Goal: Task Accomplishment & Management: Complete application form

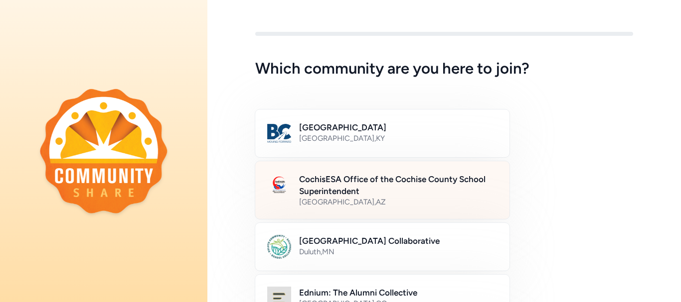
click at [477, 200] on div "[GEOGRAPHIC_DATA] , [GEOGRAPHIC_DATA]" at bounding box center [398, 202] width 198 height 10
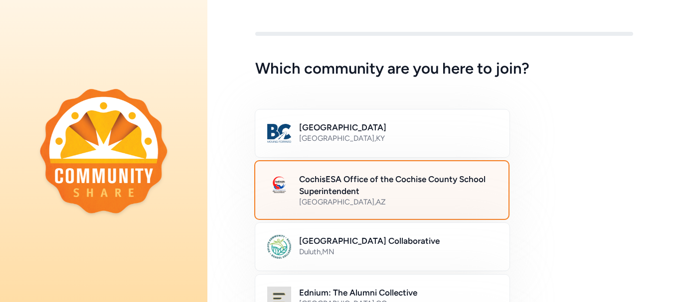
scroll to position [658, 0]
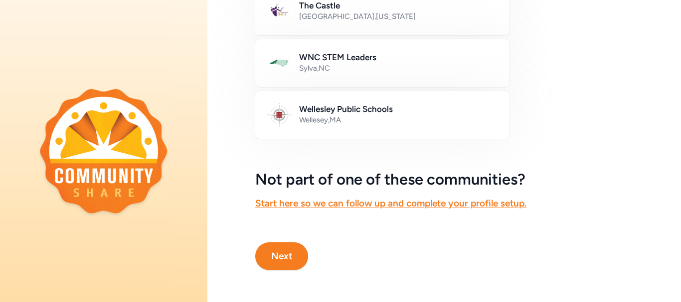
click at [287, 249] on button "Next" at bounding box center [281, 257] width 53 height 28
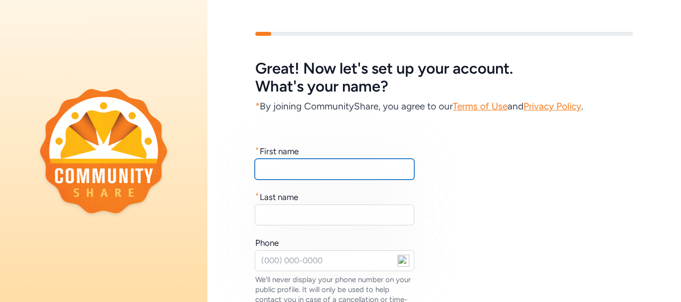
click at [273, 169] on input "text" at bounding box center [334, 169] width 159 height 21
type input "Loy"
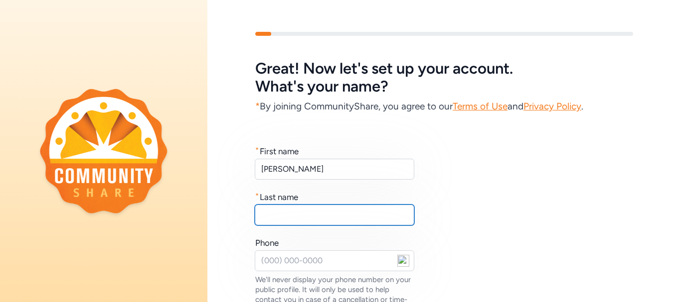
click at [279, 216] on input "text" at bounding box center [334, 215] width 159 height 21
click at [264, 215] on input "?Guzman" at bounding box center [334, 215] width 159 height 21
type input "Guzman"
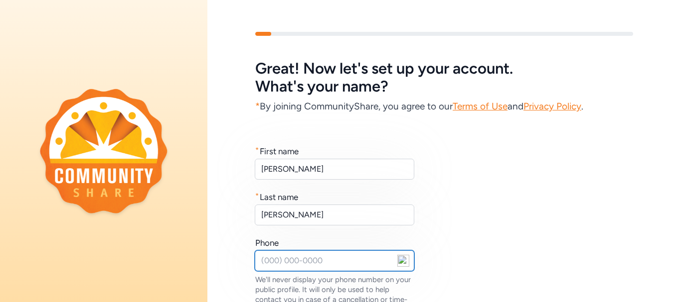
click at [270, 258] on input "text" at bounding box center [334, 261] width 159 height 21
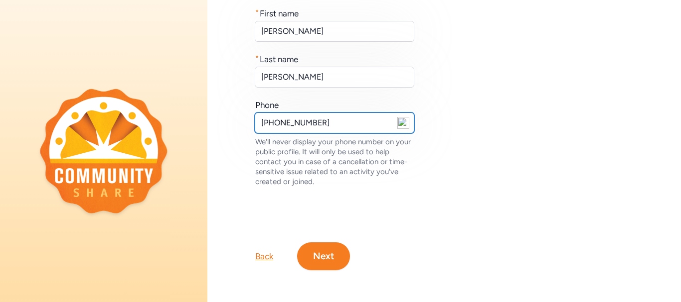
scroll to position [145, 0]
type input "575-640-7837"
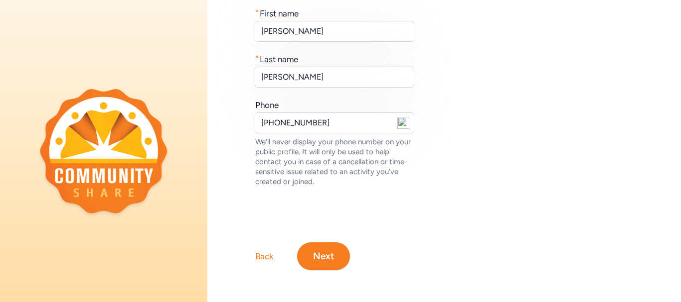
click at [331, 257] on button "Next" at bounding box center [323, 257] width 53 height 28
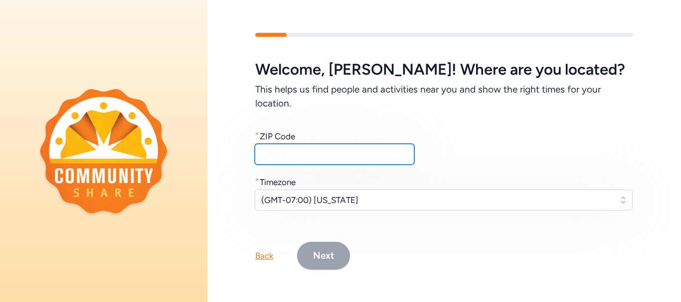
click at [273, 158] on input "text" at bounding box center [334, 154] width 159 height 21
type input "85632"
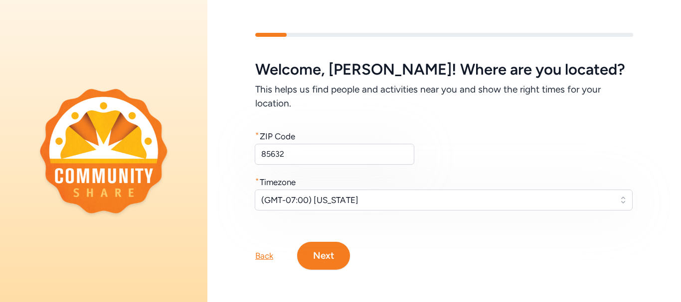
click at [328, 256] on button "Next" at bounding box center [323, 256] width 53 height 28
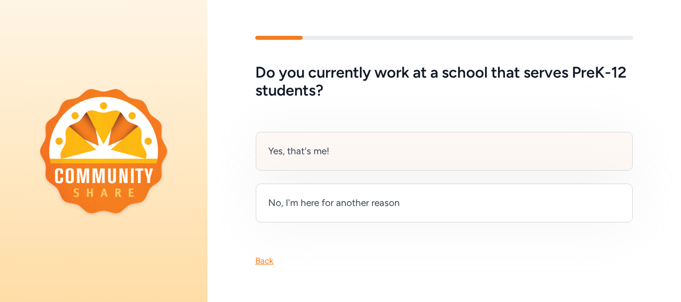
click at [308, 144] on div "Yes, that's me!" at bounding box center [298, 151] width 61 height 14
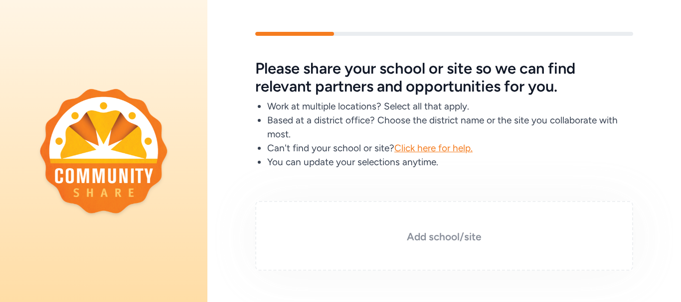
click at [417, 241] on h3 "Add school/site" at bounding box center [444, 237] width 328 height 14
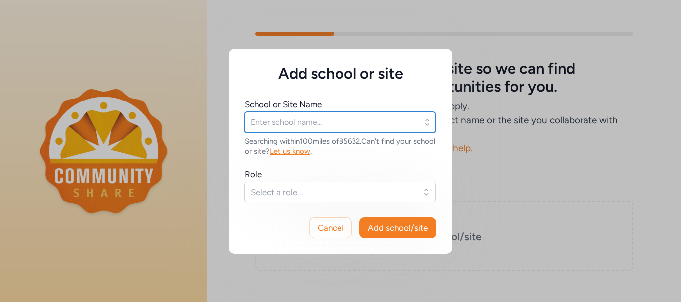
click at [310, 120] on input "text" at bounding box center [339, 122] width 191 height 21
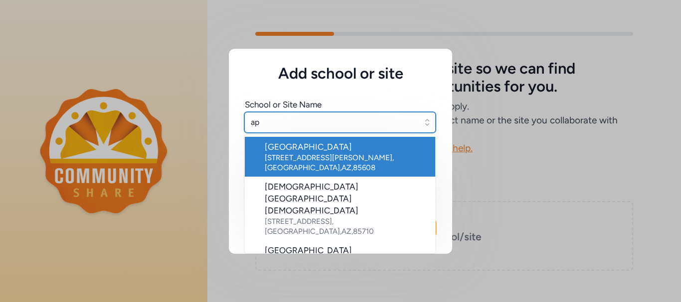
type input "a"
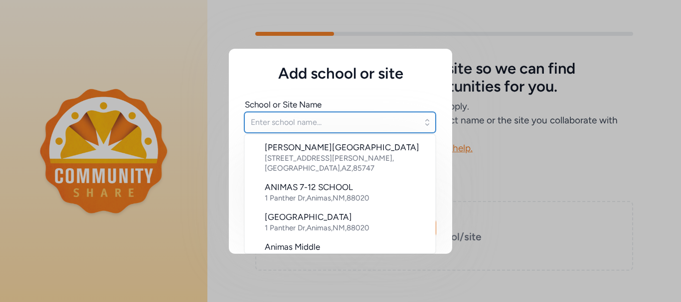
scroll to position [247, 0]
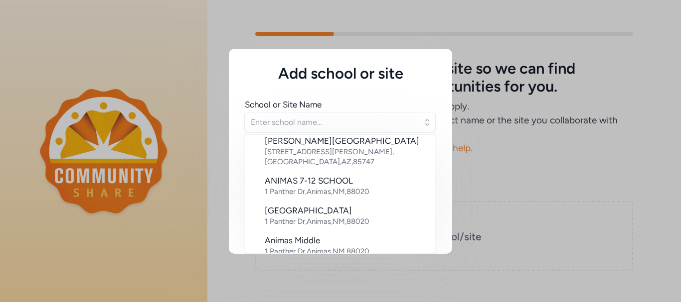
drag, startPoint x: 424, startPoint y: 188, endPoint x: 431, endPoint y: 189, distance: 7.1
click at [431, 189] on ul "Acacia Elementary School 12955 E Colossal Cave Rd , Vail , AZ , 85641 Academy o…" at bounding box center [339, 195] width 191 height 120
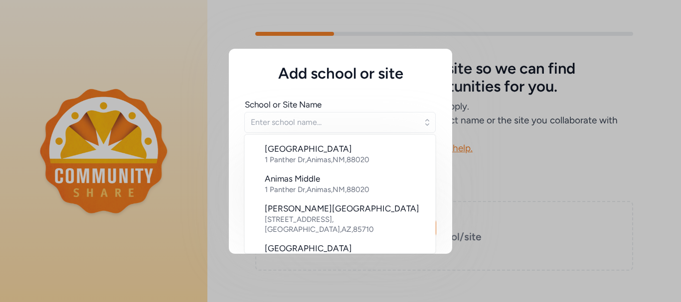
scroll to position [312, 0]
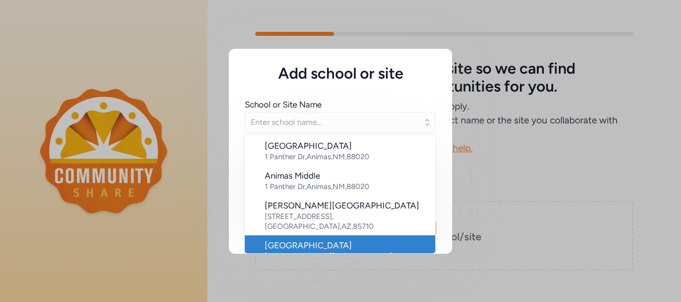
click at [322, 236] on li "Apache Elementary School 10488 N Skelton Canyon Rd , Apache Junction , AZ , 856…" at bounding box center [340, 256] width 190 height 40
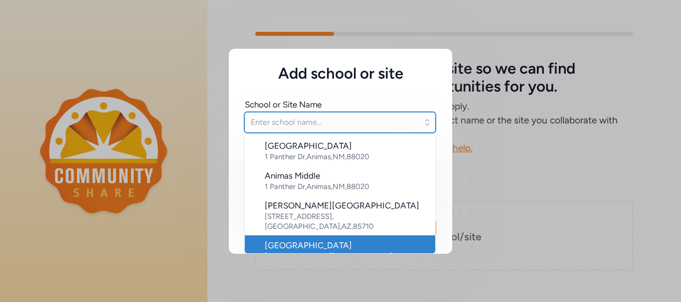
type input "Apache Elementary School"
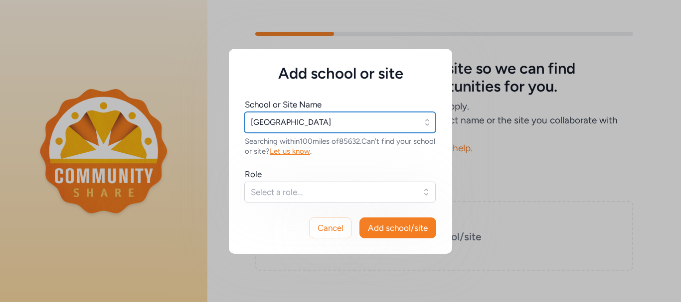
click at [349, 120] on input "Apache Elementary School" at bounding box center [339, 122] width 191 height 21
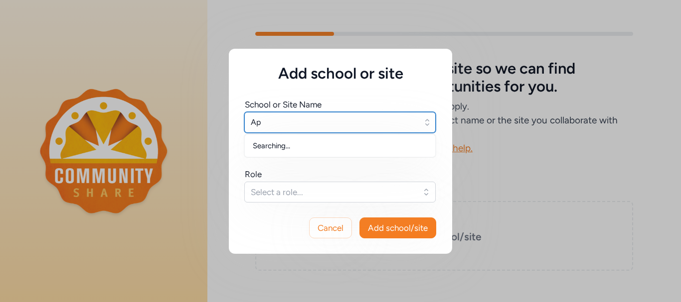
type input "A"
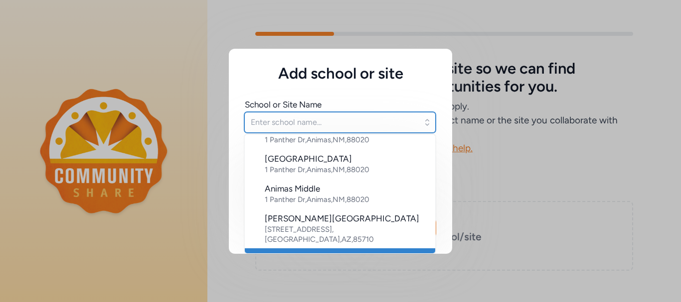
scroll to position [262, 0]
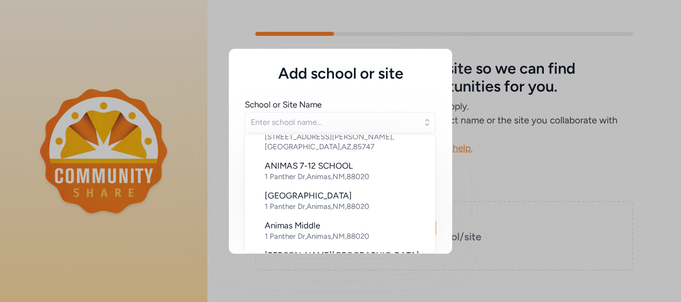
click at [509, 165] on div "Add school or site School or Site Name Acacia Elementary School 12955 E Colossa…" at bounding box center [340, 151] width 681 height 302
type input "Apache Elementary School"
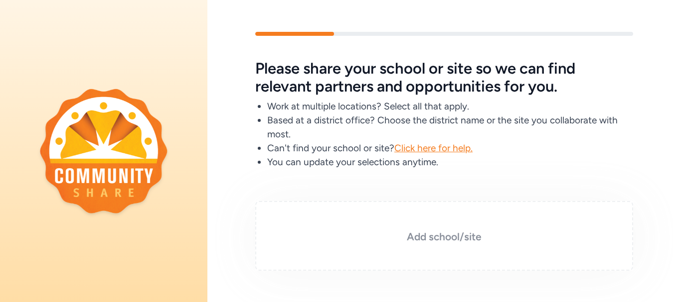
click at [416, 235] on h3 "Add school/site" at bounding box center [444, 237] width 328 height 14
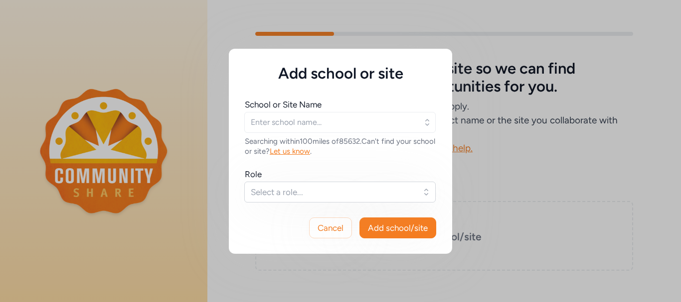
click at [406, 227] on span "Add school/site" at bounding box center [398, 228] width 60 height 12
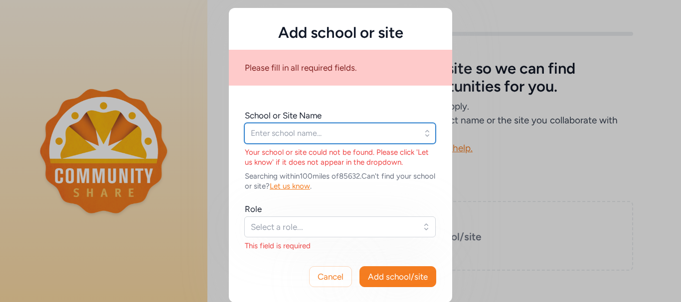
click at [268, 133] on input "text" at bounding box center [339, 133] width 191 height 21
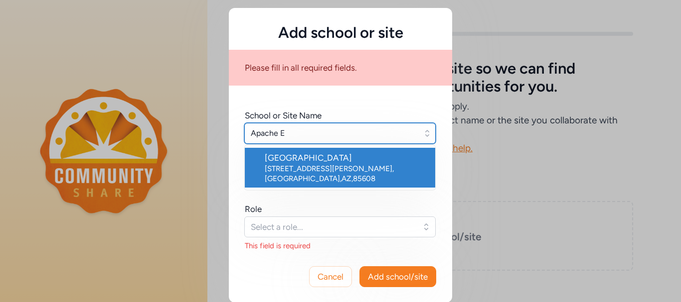
click at [268, 133] on input "Apache E" at bounding box center [339, 133] width 191 height 21
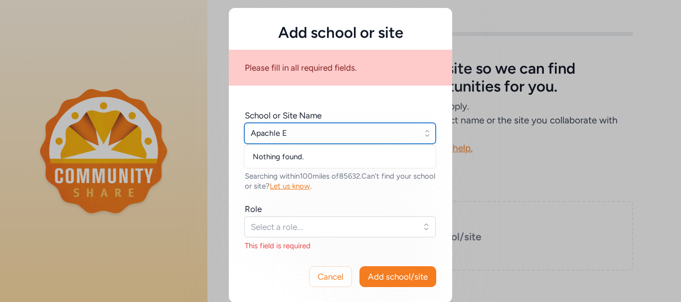
click at [312, 139] on input "Apachle E" at bounding box center [339, 133] width 191 height 21
type input "Apache Elementary School District 42"
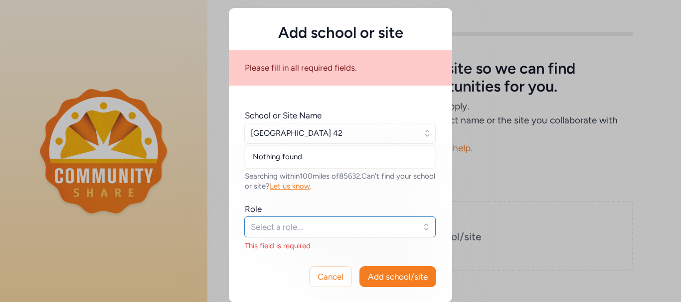
click at [339, 231] on span "Select a role..." at bounding box center [333, 227] width 164 height 12
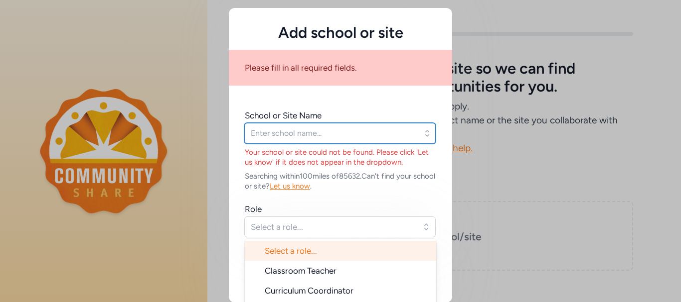
click at [301, 133] on input "text" at bounding box center [339, 133] width 191 height 21
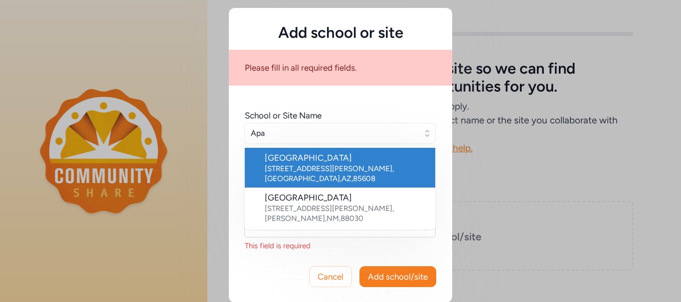
click at [299, 177] on div "10488 N Skelton Canyon Rd , Apache Junction , AZ , 85608" at bounding box center [346, 174] width 162 height 20
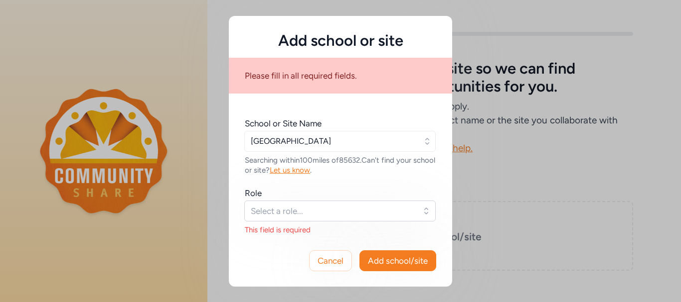
click at [299, 177] on div "School or Site Name Apache Elementary School Searching within 100 miles of 8563…" at bounding box center [340, 177] width 191 height 118
click at [352, 143] on input "Apache Elementary School" at bounding box center [339, 141] width 191 height 21
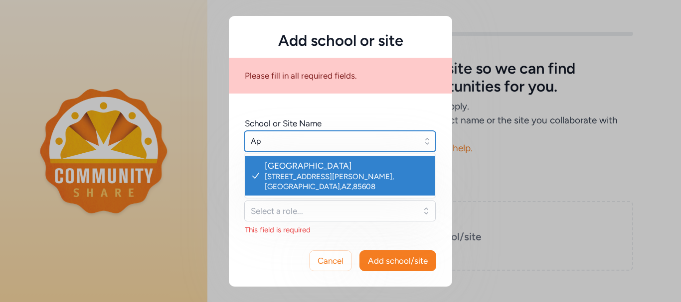
type input "A"
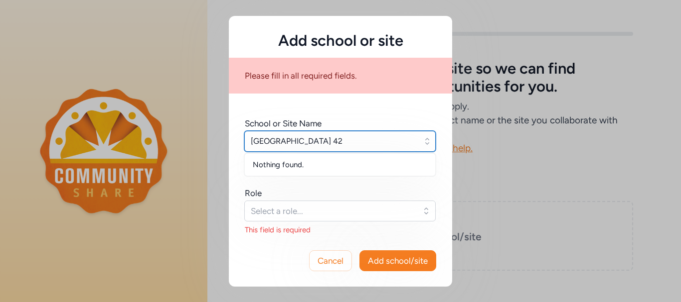
click at [268, 141] on input "Apac Elementary School District 42" at bounding box center [339, 141] width 191 height 21
type input "Apache Elementary School District 42"
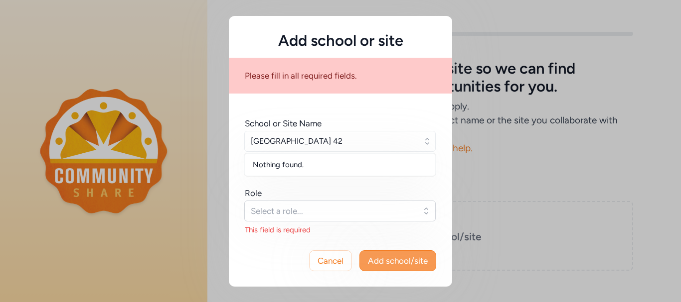
click at [403, 263] on span "Add school/site" at bounding box center [398, 261] width 60 height 12
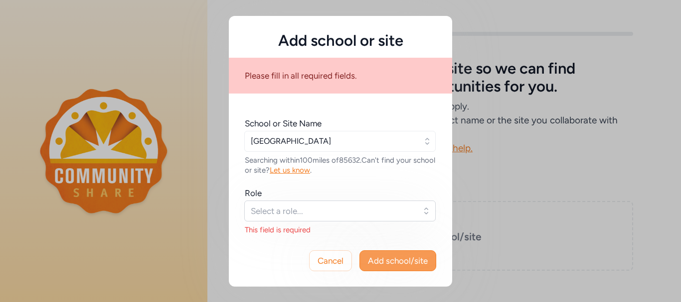
click at [403, 263] on span "Add school/site" at bounding box center [398, 261] width 60 height 12
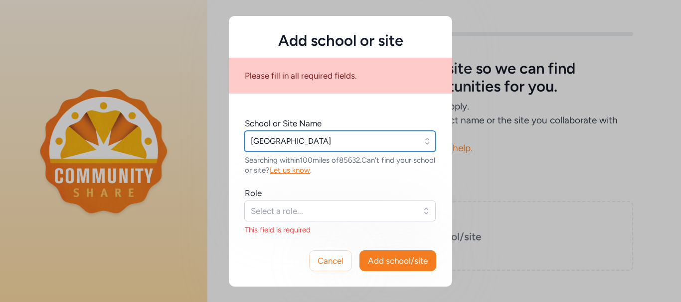
click at [362, 144] on input "Apache Elementary School" at bounding box center [339, 141] width 191 height 21
click at [428, 143] on icon "button" at bounding box center [427, 141] width 4 height 6
type input "Apache Elementary School"
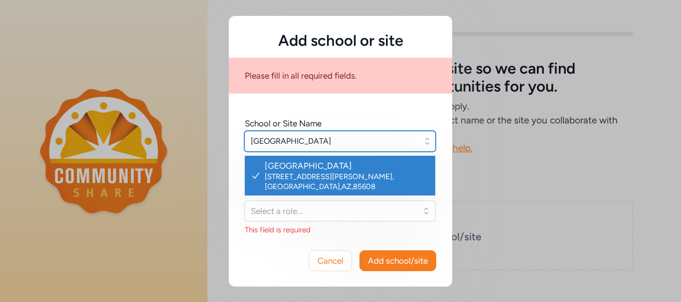
click at [353, 139] on input "Apache Elementary School" at bounding box center [339, 141] width 191 height 21
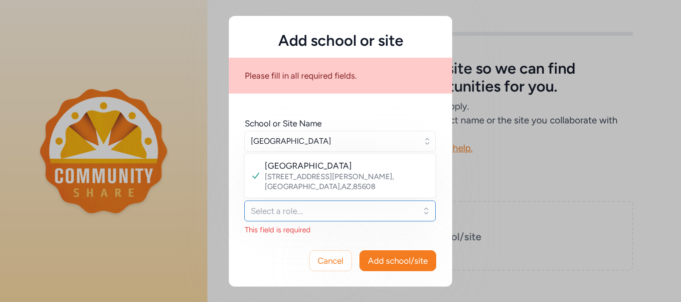
click at [427, 212] on button "Select a role..." at bounding box center [339, 211] width 191 height 21
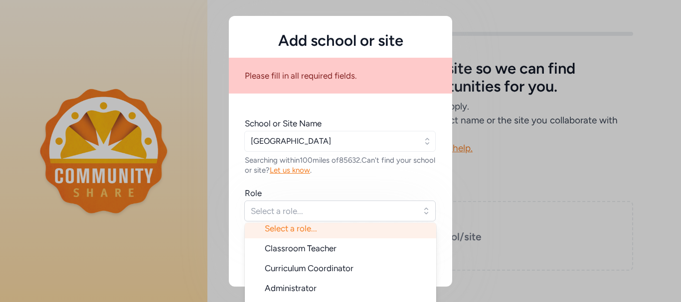
scroll to position [16, 0]
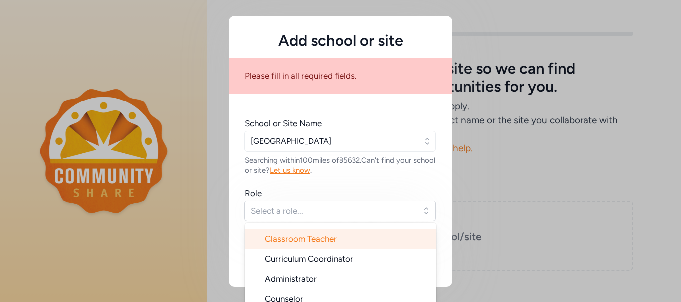
click at [330, 239] on span "Classroom Teacher" at bounding box center [301, 239] width 72 height 10
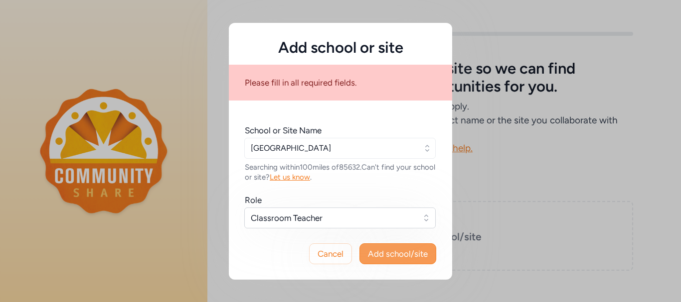
click at [385, 252] on span "Add school/site" at bounding box center [398, 254] width 60 height 12
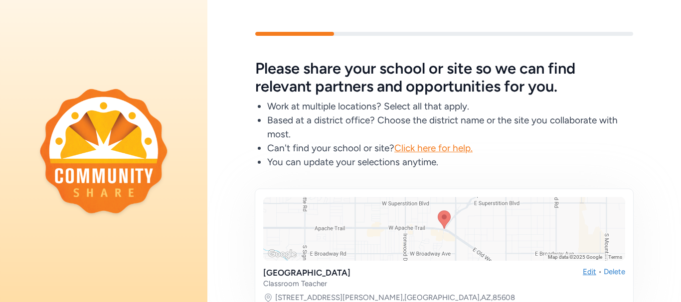
click at [582, 271] on div "Edit" at bounding box center [588, 278] width 13 height 22
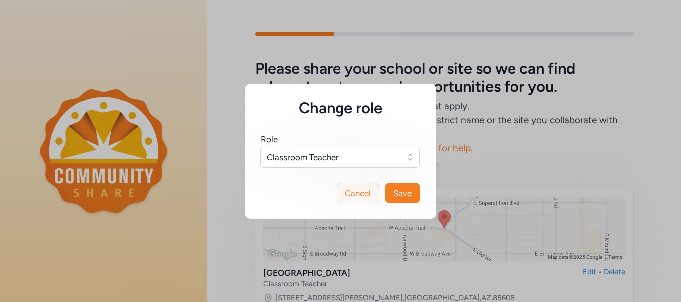
click at [353, 190] on span "Cancel" at bounding box center [358, 193] width 26 height 12
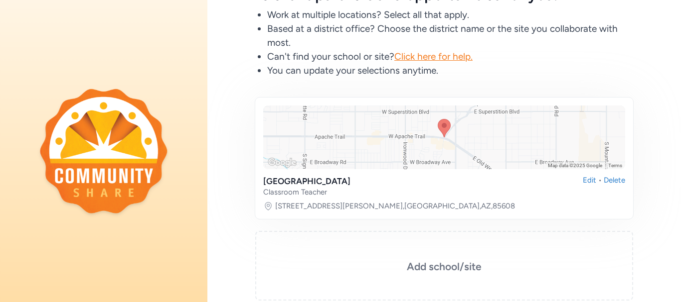
scroll to position [95, 0]
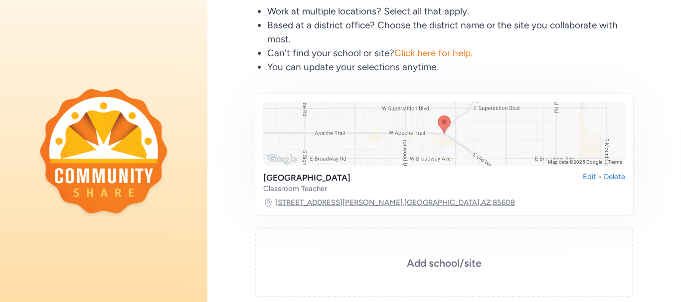
click at [469, 200] on link "10488 N Skelton Canyon Rd , Apache Junction , AZ , 85608" at bounding box center [395, 203] width 240 height 10
click at [431, 54] on span "Click here for help." at bounding box center [433, 52] width 78 height 11
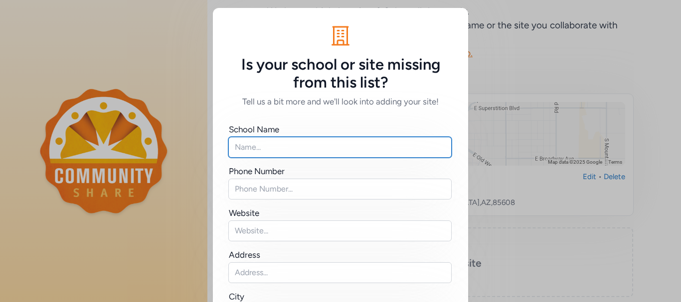
click at [246, 146] on input "text" at bounding box center [339, 147] width 223 height 21
type input "Apache Elementary School District 42"
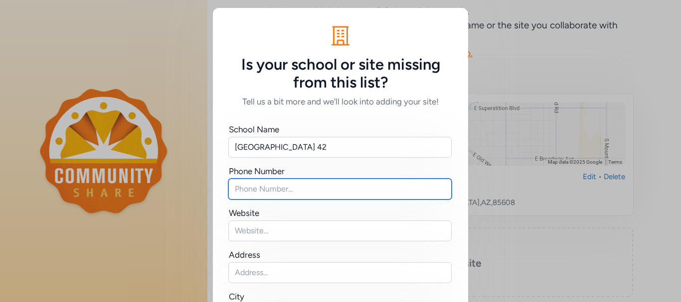
click at [237, 189] on input "text" at bounding box center [339, 189] width 223 height 21
type input "5205582364"
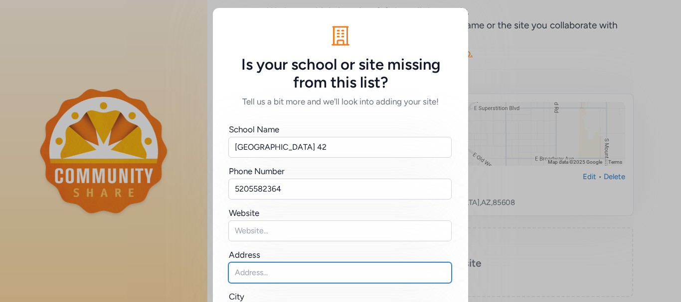
type input "10488 N SKELETON CANYON ROAD"
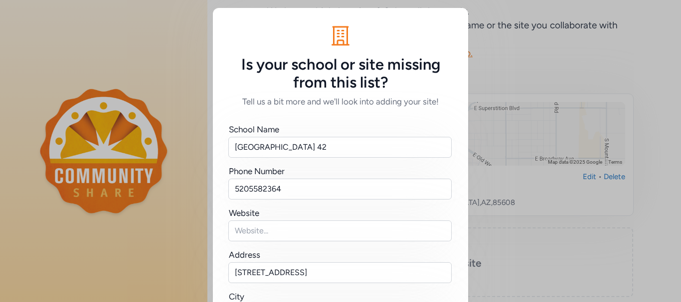
type input "Portal"
type input "AZ"
type input "85632"
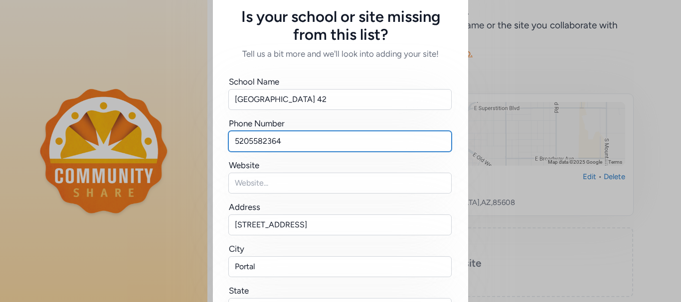
scroll to position [46, 0]
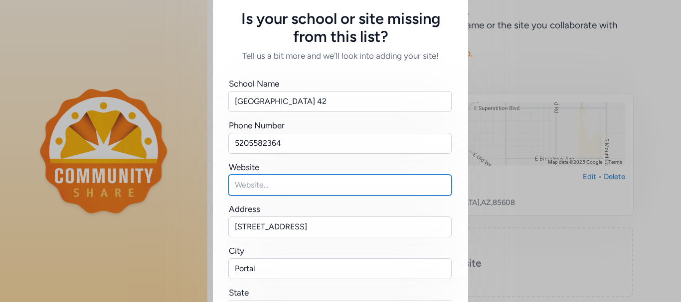
click at [261, 186] on input "text" at bounding box center [339, 185] width 223 height 21
click at [254, 185] on input "apacheelementary" at bounding box center [339, 185] width 223 height 21
click at [301, 186] on input "apacheelementary" at bounding box center [339, 185] width 223 height 21
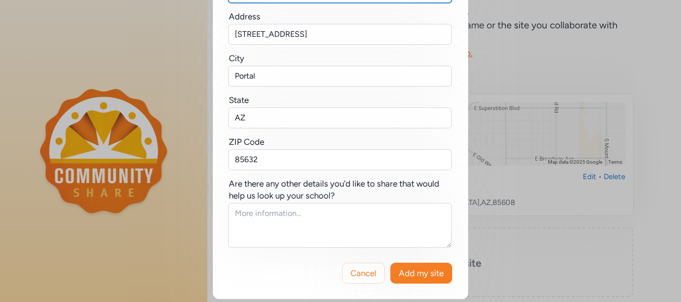
scroll to position [244, 0]
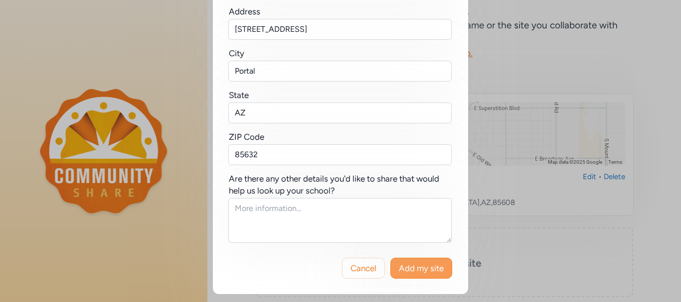
type input "apacheelementary.org"
click at [430, 269] on span "Add my site" at bounding box center [421, 269] width 45 height 12
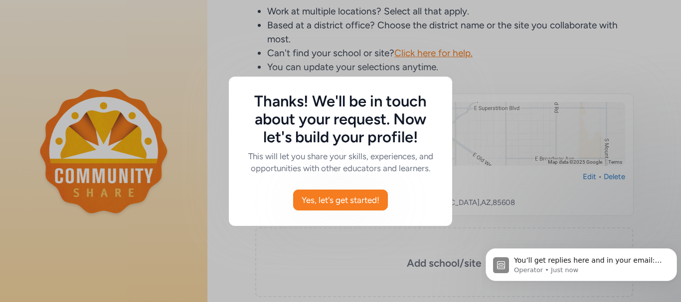
scroll to position [0, 0]
click at [338, 200] on span "Yes, let's get started!" at bounding box center [340, 200] width 78 height 12
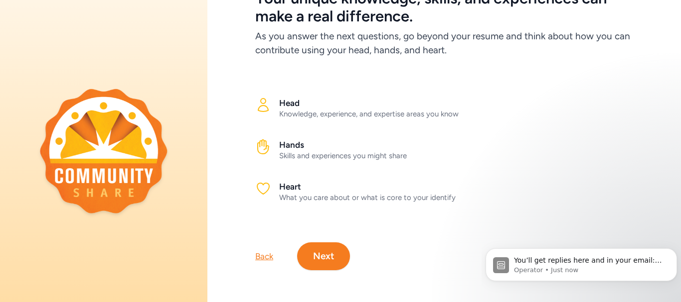
scroll to position [78, 0]
